Goal: Information Seeking & Learning: Learn about a topic

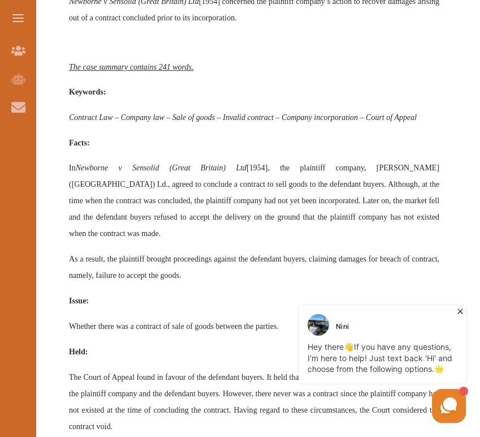
scroll to position [722, 0]
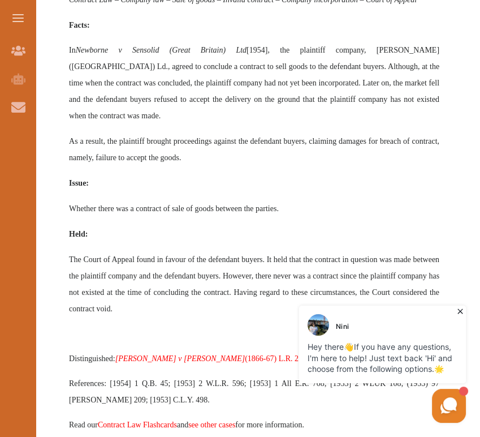
click at [457, 310] on icon at bounding box center [460, 310] width 11 height 11
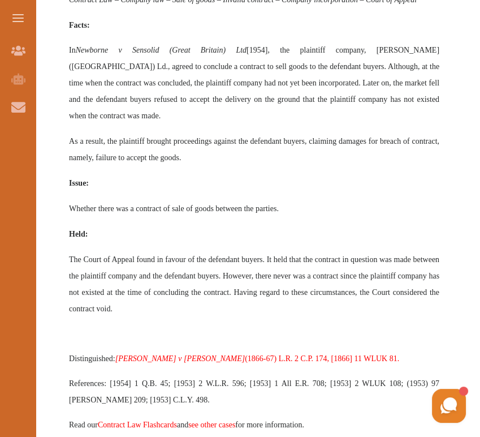
click at [427, 175] on p "Issue:" at bounding box center [254, 183] width 371 height 16
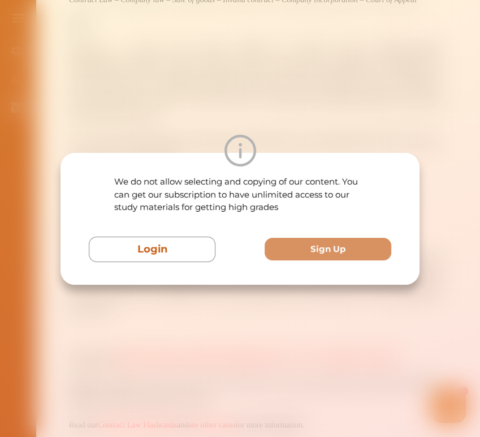
click at [427, 153] on div "We do not allow selecting and copying of our content. You can get our subscript…" at bounding box center [240, 218] width 480 height 437
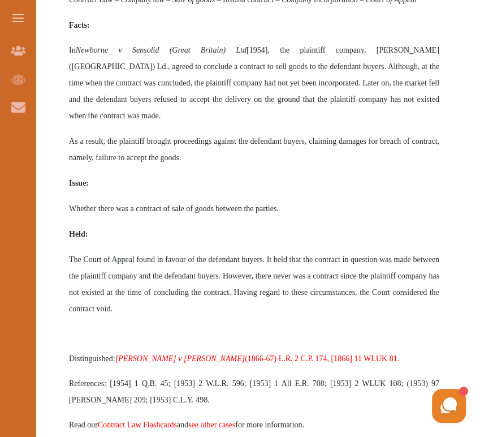
click at [397, 133] on p "As a result, the plaintiff brought proceedings against the defendant buyers, cl…" at bounding box center [254, 149] width 371 height 33
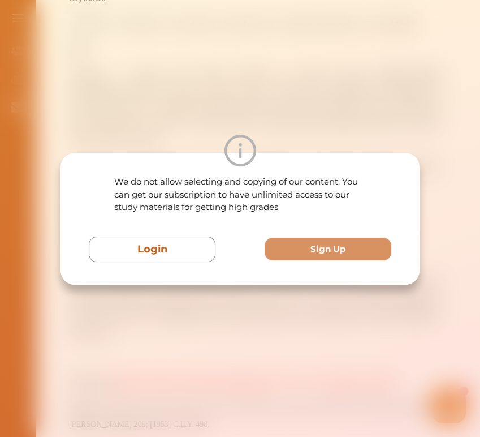
scroll to position [697, 0]
click at [476, 89] on div "We do not allow selecting and copying of our content. You can get our subscript…" at bounding box center [240, 218] width 480 height 437
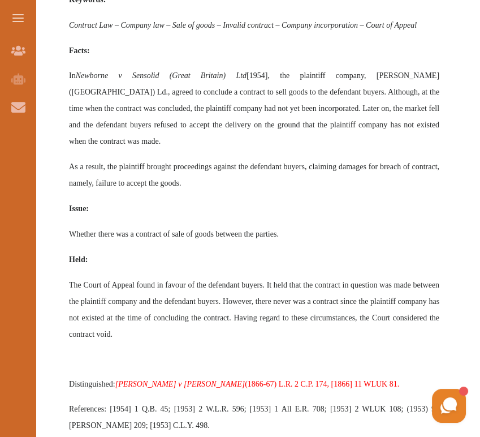
click at [317, 200] on p "Issue:" at bounding box center [254, 208] width 371 height 16
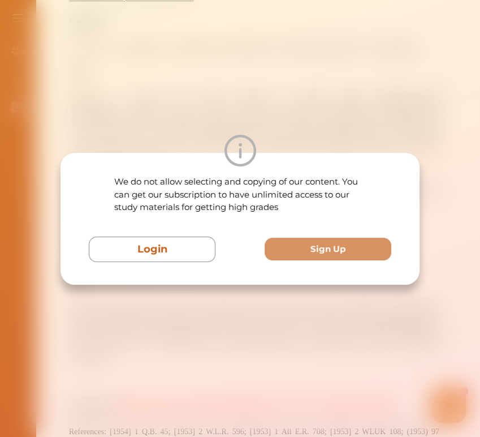
scroll to position [672, 0]
click at [367, 89] on div "We do not allow selecting and copying of our content. You can get our subscript…" at bounding box center [240, 218] width 480 height 437
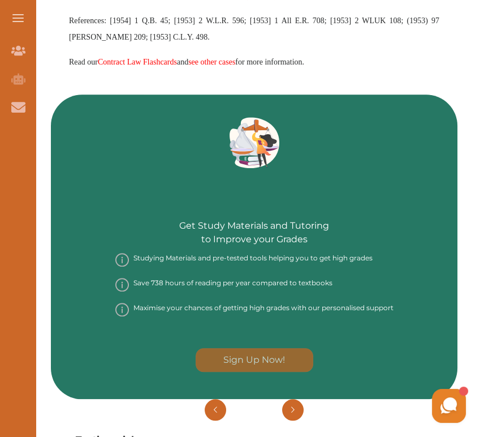
scroll to position [1086, 0]
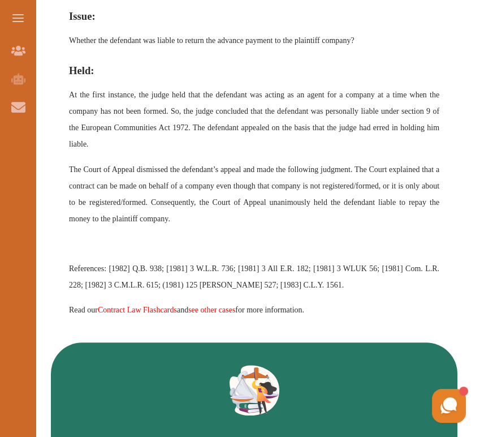
scroll to position [930, 0]
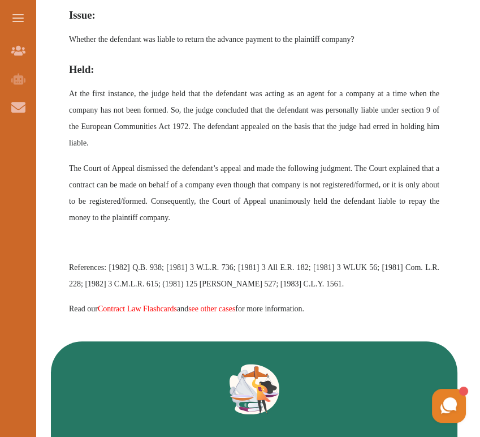
drag, startPoint x: 179, startPoint y: 209, endPoint x: 123, endPoint y: 76, distance: 145.0
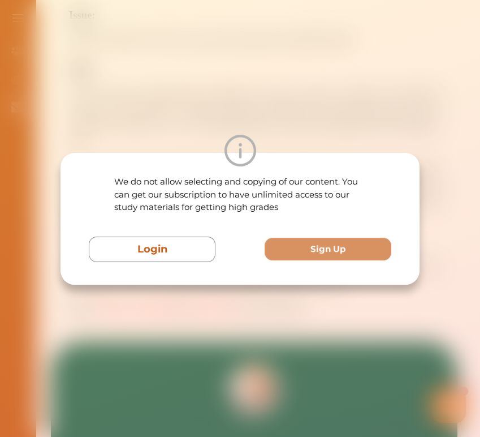
click at [251, 85] on div "We do not allow selecting and copying of our content. You can get our subscript…" at bounding box center [240, 218] width 480 height 437
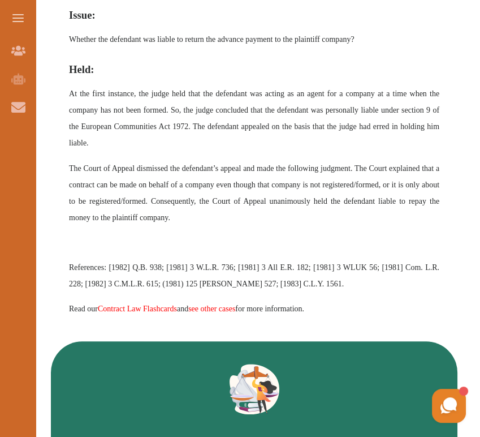
click at [218, 137] on p "At the first instance, the judge held that the defendant was acting as an agent…" at bounding box center [254, 118] width 371 height 66
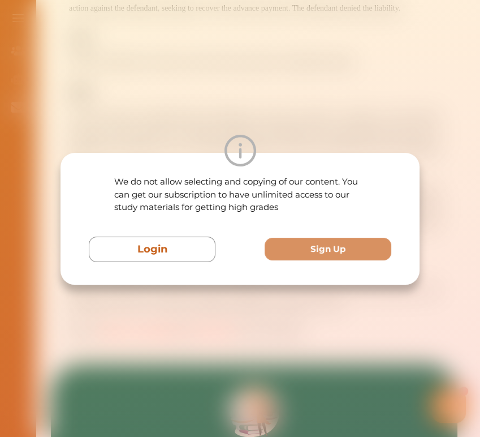
scroll to position [905, 0]
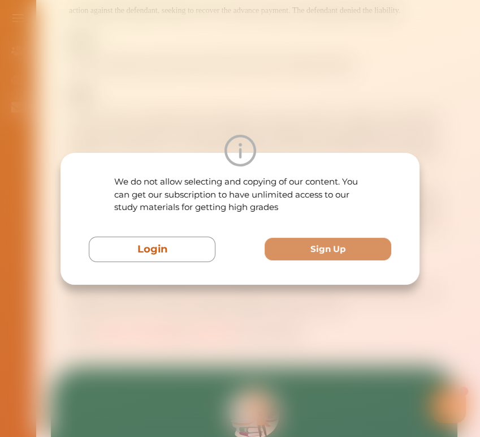
click at [273, 29] on div "We do not allow selecting and copying of our content. You can get our subscript…" at bounding box center [240, 218] width 480 height 437
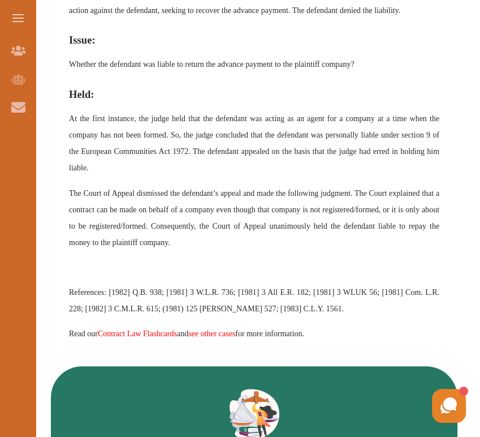
click at [472, 51] on div "Want to secure high grades in Contract Law ? We’ve created a FREE checklist for…" at bounding box center [254, 321] width 452 height 2182
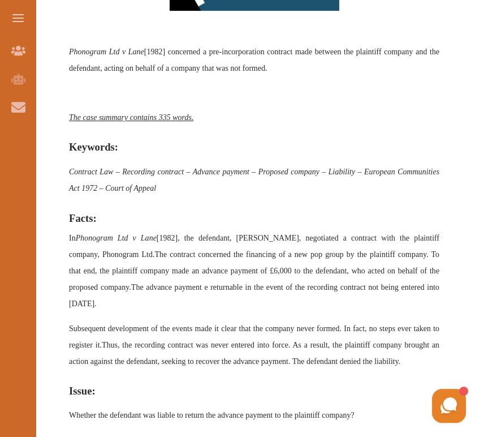
scroll to position [553, 0]
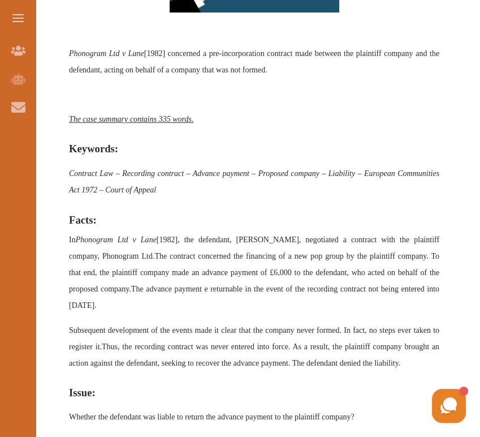
drag, startPoint x: 273, startPoint y: 193, endPoint x: 269, endPoint y: 189, distance: 6.0
click at [269, 189] on p "Contract Law – Recording contract – Advance payment – Proposed company – Liabil…" at bounding box center [254, 181] width 371 height 33
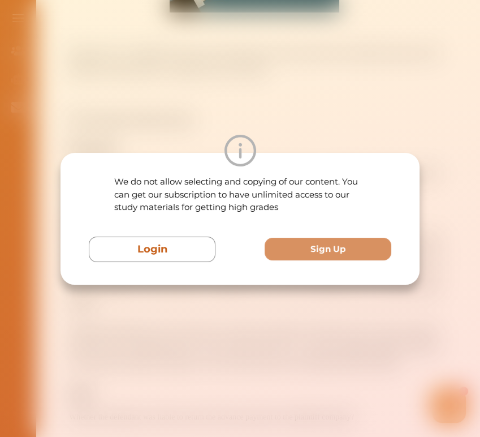
click at [171, 89] on div "We do not allow selecting and copying of our content. You can get our subscript…" at bounding box center [240, 218] width 480 height 437
